Goal: Browse casually

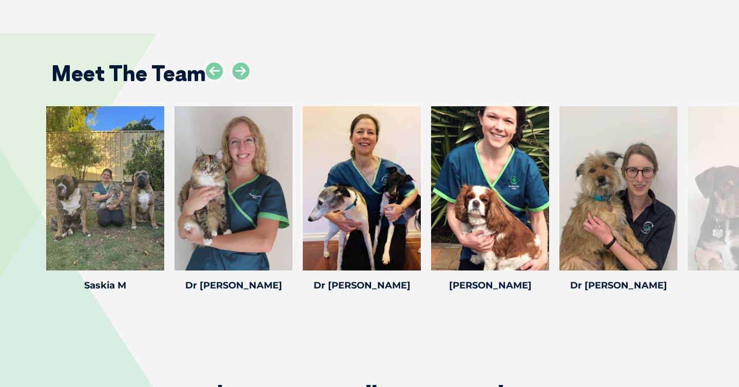
scroll to position [1506, 0]
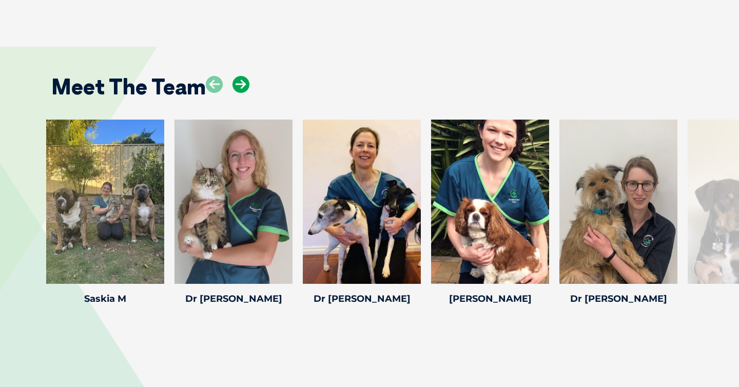
click at [238, 76] on icon at bounding box center [240, 84] width 17 height 17
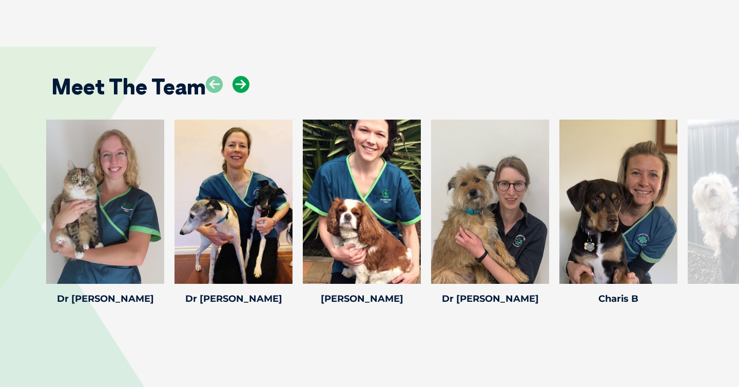
click at [238, 76] on icon at bounding box center [240, 84] width 17 height 17
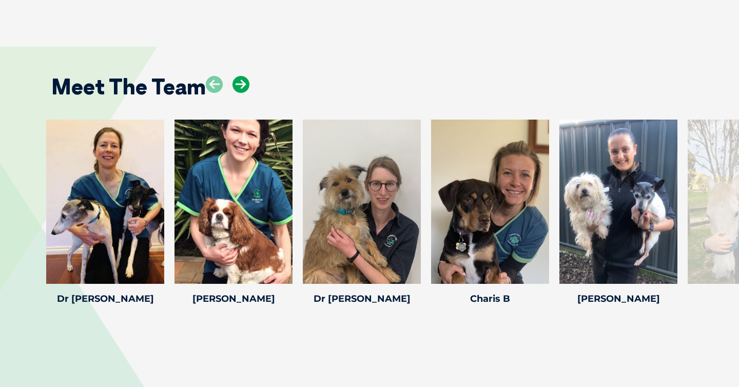
click at [238, 76] on icon at bounding box center [240, 84] width 17 height 17
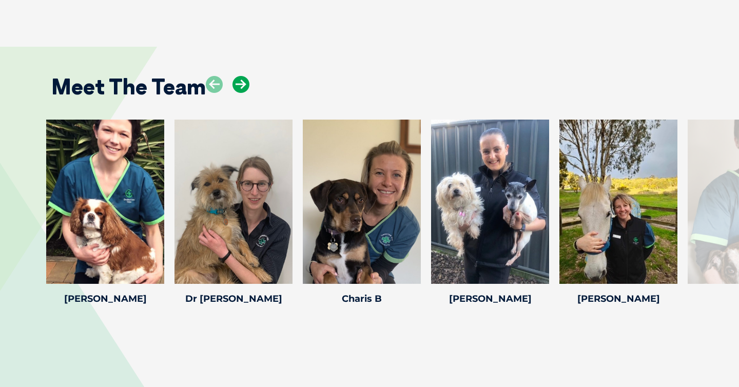
click at [238, 76] on icon at bounding box center [240, 84] width 17 height 17
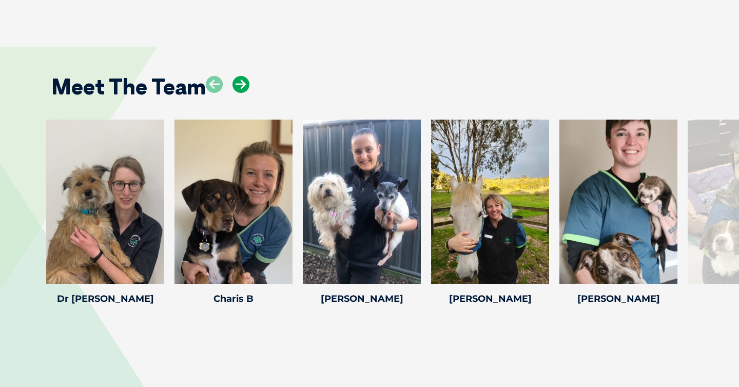
click at [238, 76] on icon at bounding box center [240, 84] width 17 height 17
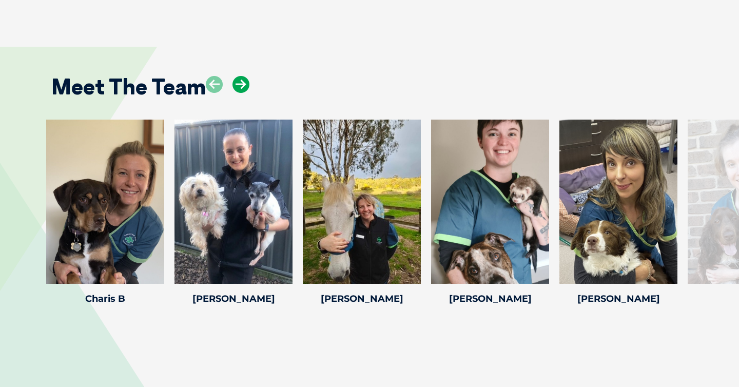
click at [238, 76] on icon at bounding box center [240, 84] width 17 height 17
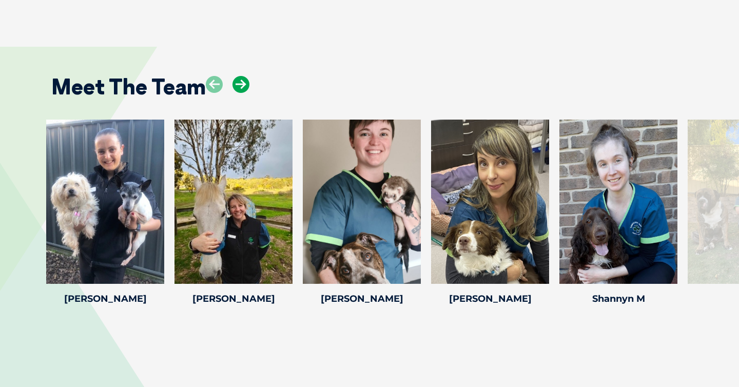
click at [238, 76] on icon at bounding box center [240, 84] width 17 height 17
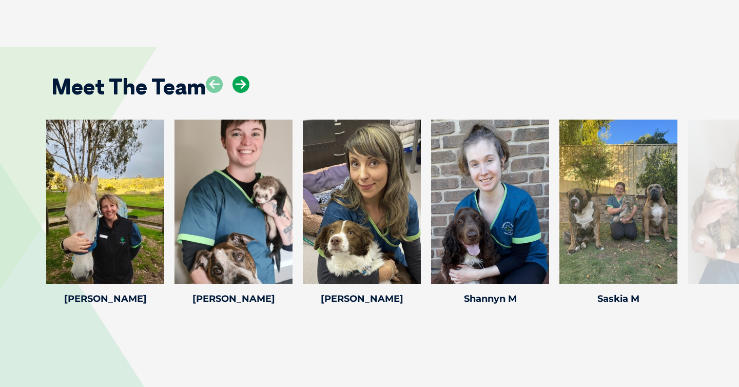
click at [238, 76] on icon at bounding box center [240, 84] width 17 height 17
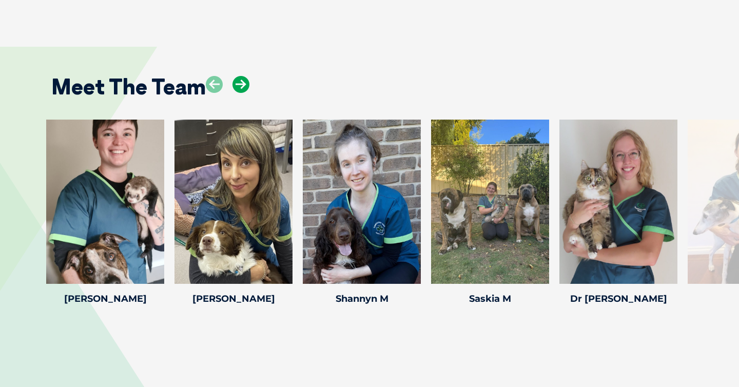
click at [238, 76] on icon at bounding box center [240, 84] width 17 height 17
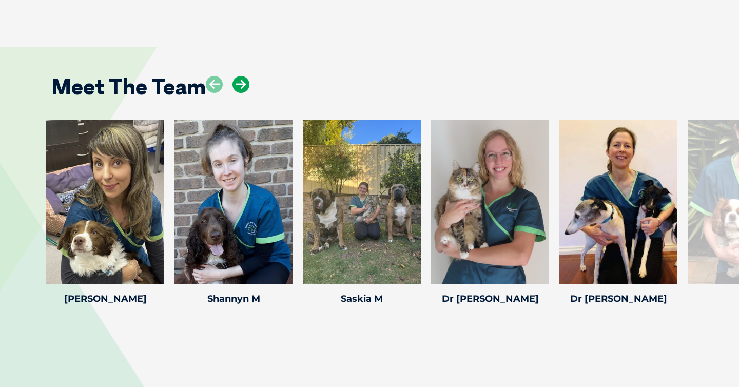
click at [238, 76] on icon at bounding box center [240, 84] width 17 height 17
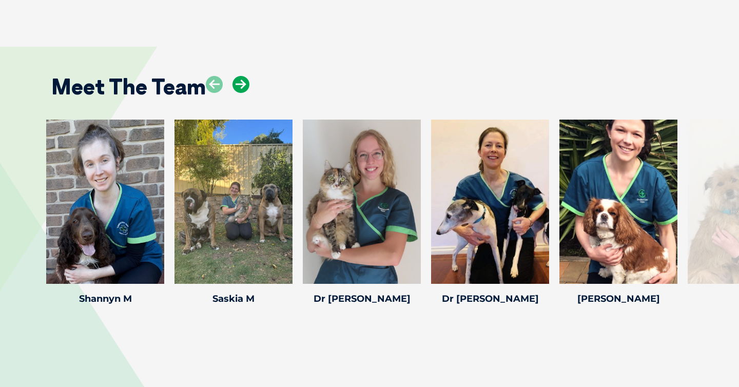
click at [238, 76] on icon at bounding box center [240, 84] width 17 height 17
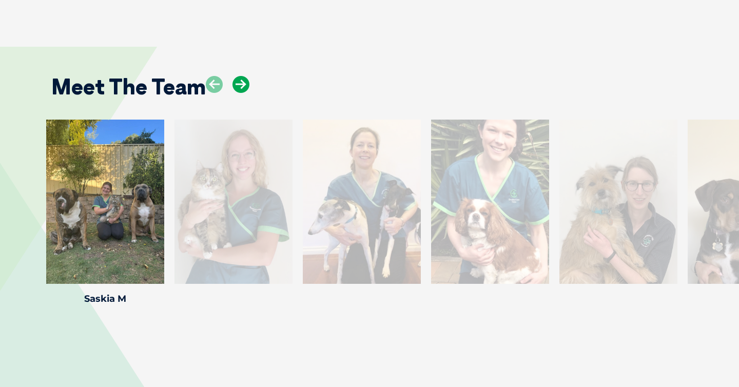
click at [238, 76] on icon at bounding box center [240, 84] width 17 height 17
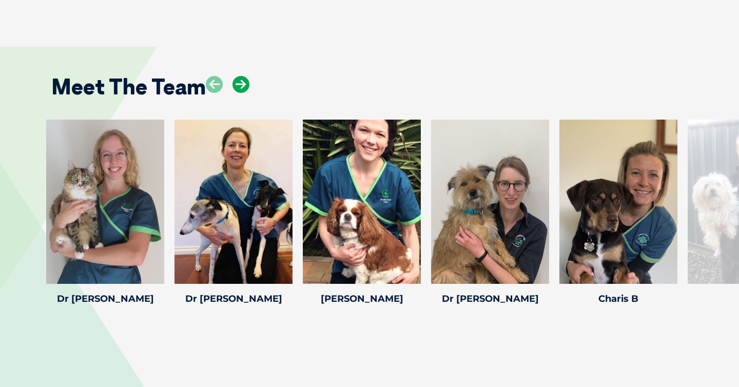
click at [238, 76] on icon at bounding box center [240, 84] width 17 height 17
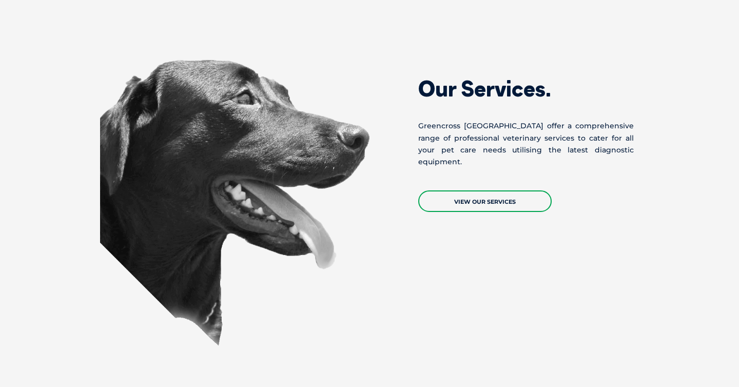
scroll to position [768, 0]
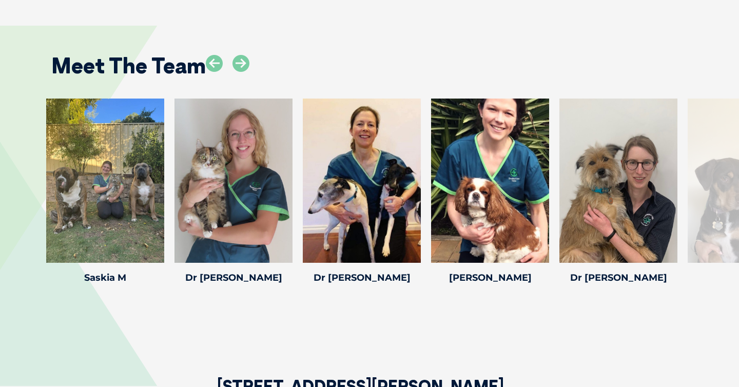
scroll to position [1519, 0]
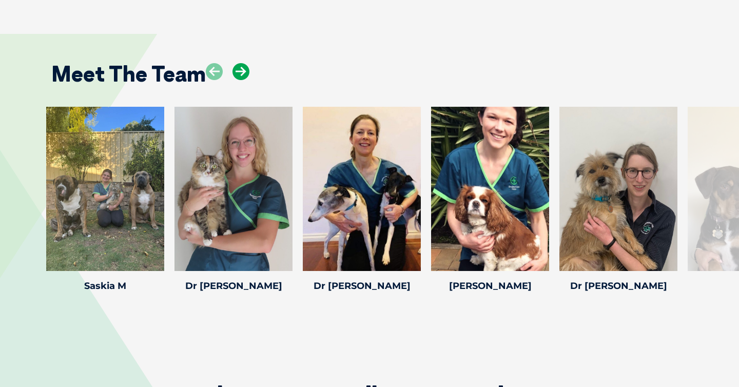
click at [245, 63] on icon at bounding box center [240, 71] width 17 height 17
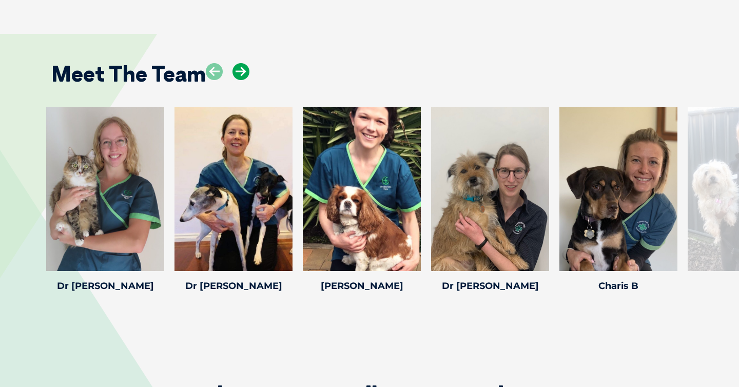
click at [245, 63] on icon at bounding box center [240, 71] width 17 height 17
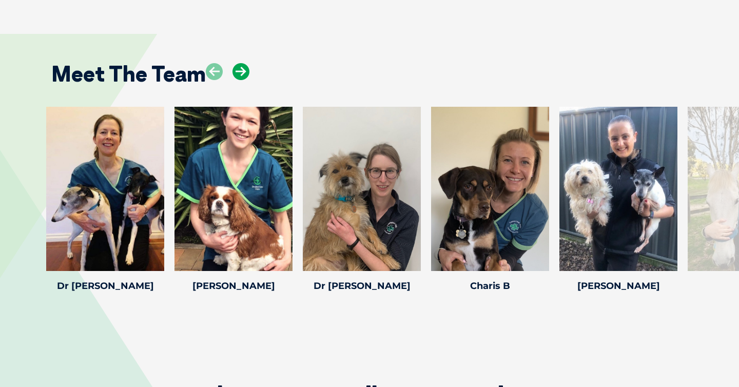
click at [245, 63] on icon at bounding box center [240, 71] width 17 height 17
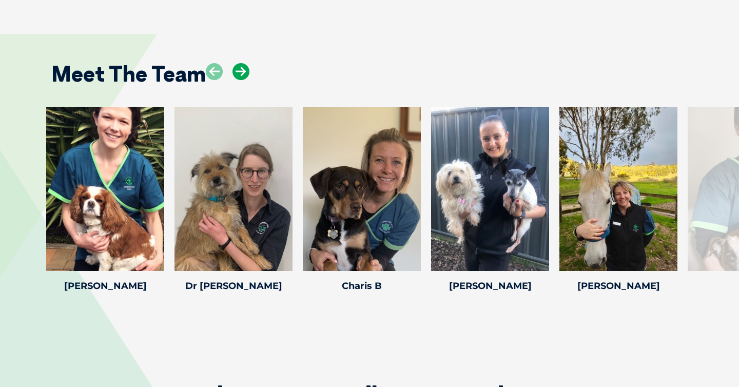
click at [245, 63] on icon at bounding box center [240, 71] width 17 height 17
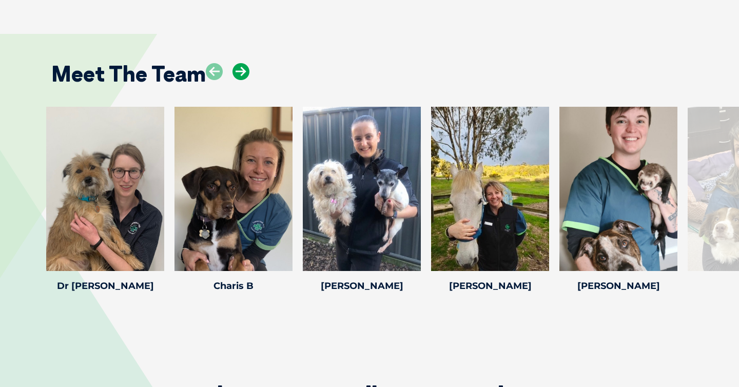
click at [245, 63] on icon at bounding box center [240, 71] width 17 height 17
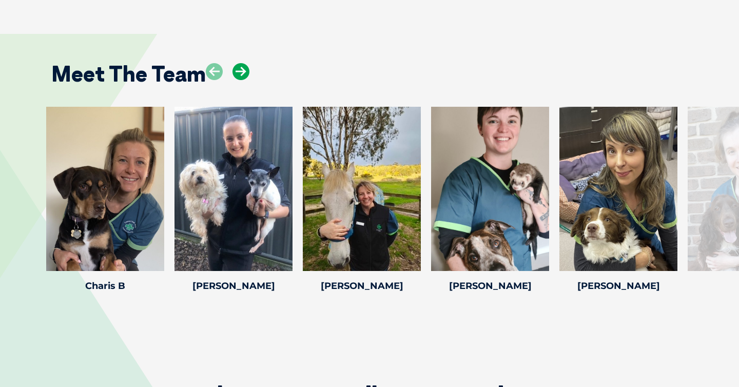
click at [245, 63] on icon at bounding box center [240, 71] width 17 height 17
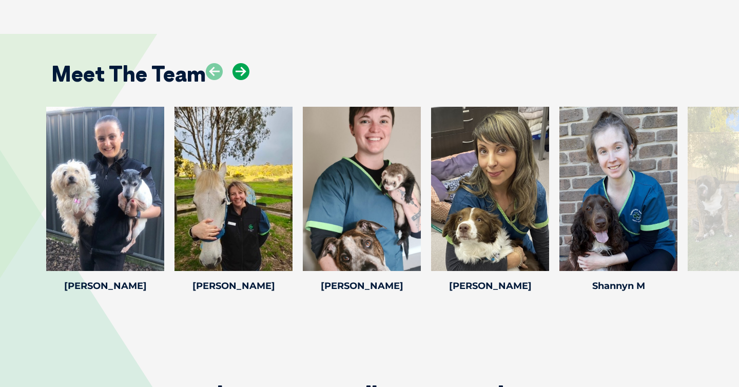
click at [245, 63] on icon at bounding box center [240, 71] width 17 height 17
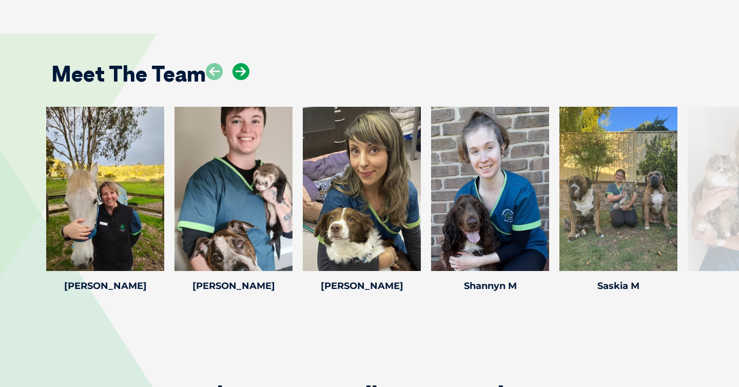
click at [245, 63] on icon at bounding box center [240, 71] width 17 height 17
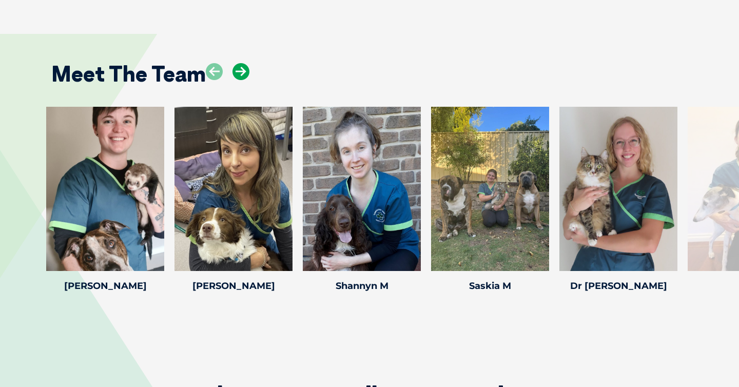
click at [245, 63] on icon at bounding box center [240, 71] width 17 height 17
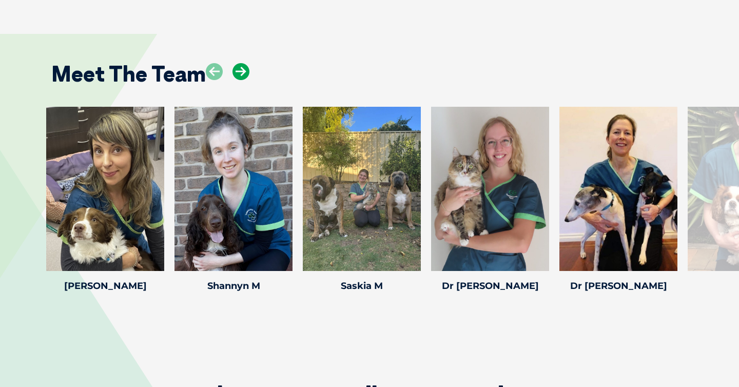
click at [245, 63] on icon at bounding box center [240, 71] width 17 height 17
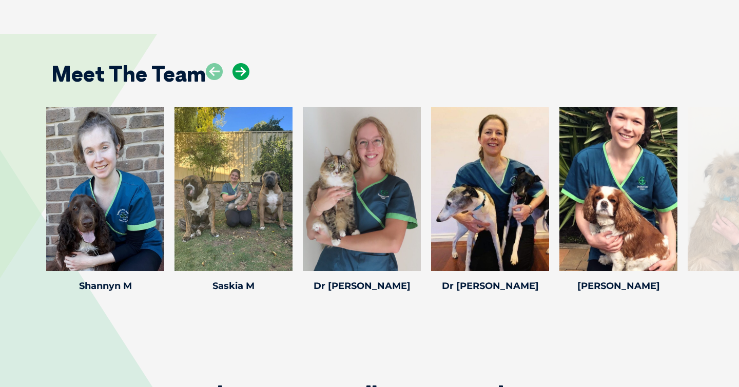
click at [245, 63] on icon at bounding box center [240, 71] width 17 height 17
